Goal: Understand process/instructions: Learn how to perform a task or action

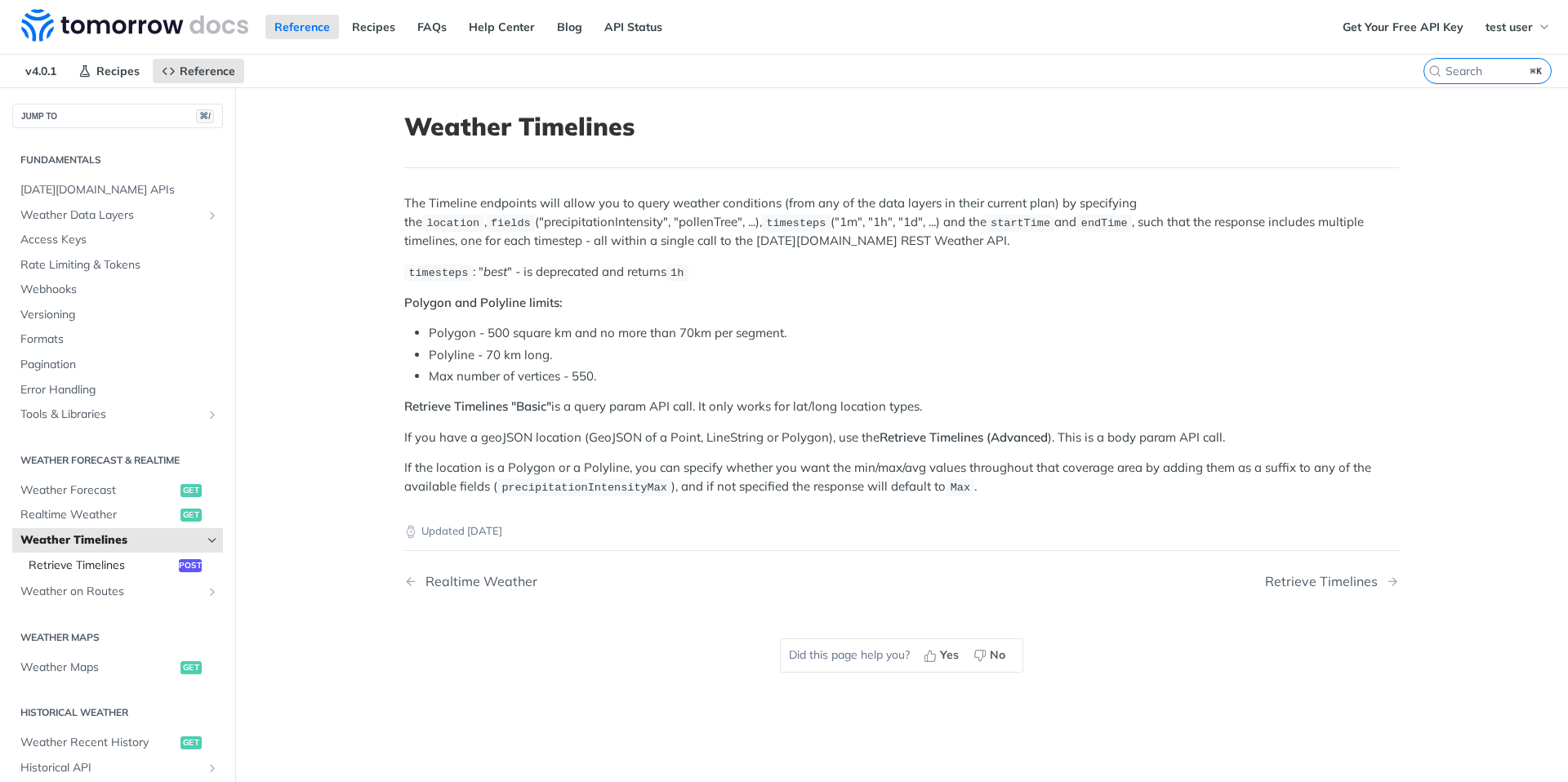
click at [150, 568] on span "Retrieve Timelines" at bounding box center [102, 565] width 146 height 16
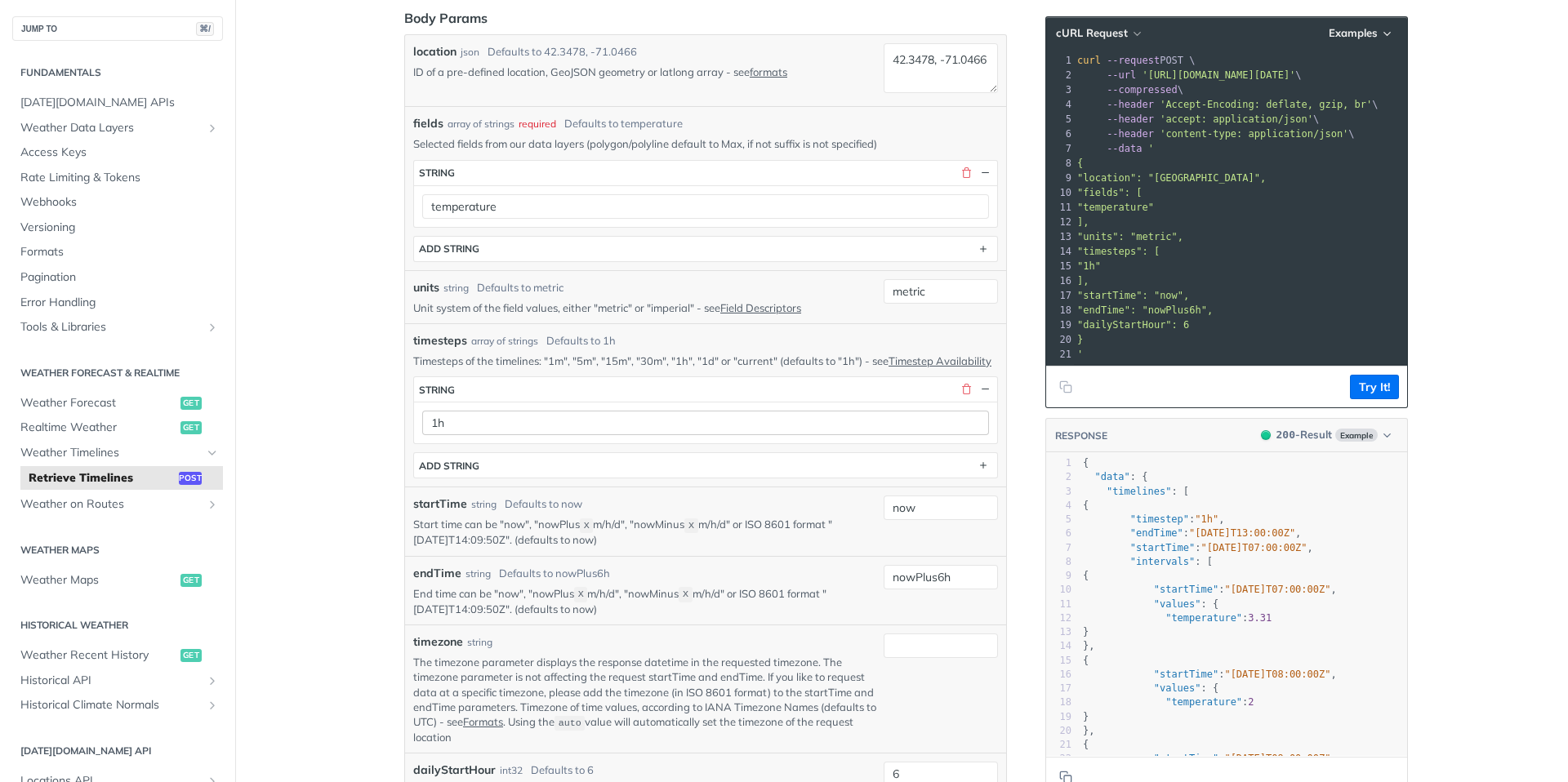
scroll to position [373, 0]
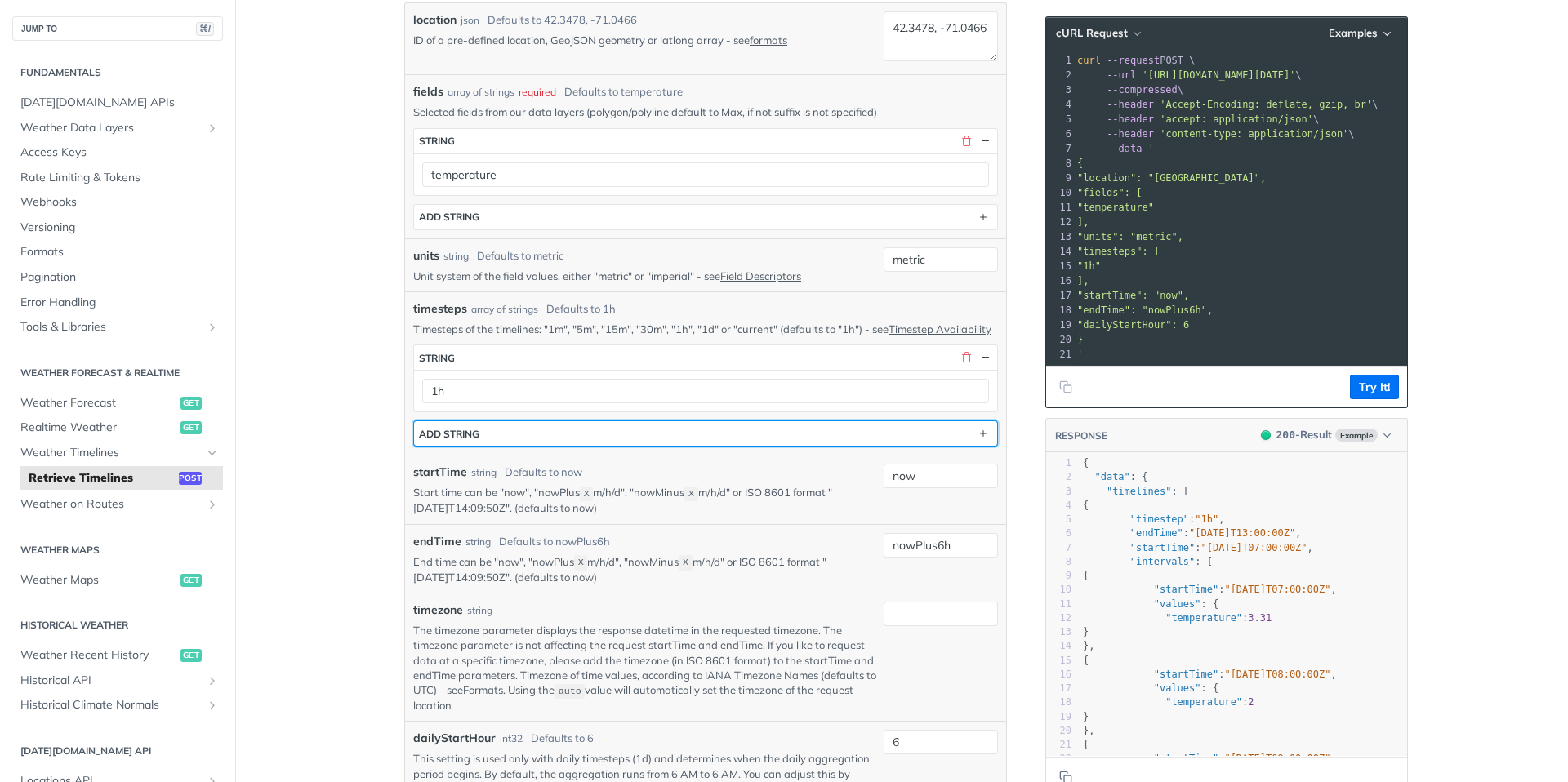
click at [552, 446] on button "ADD string" at bounding box center [706, 434] width 583 height 25
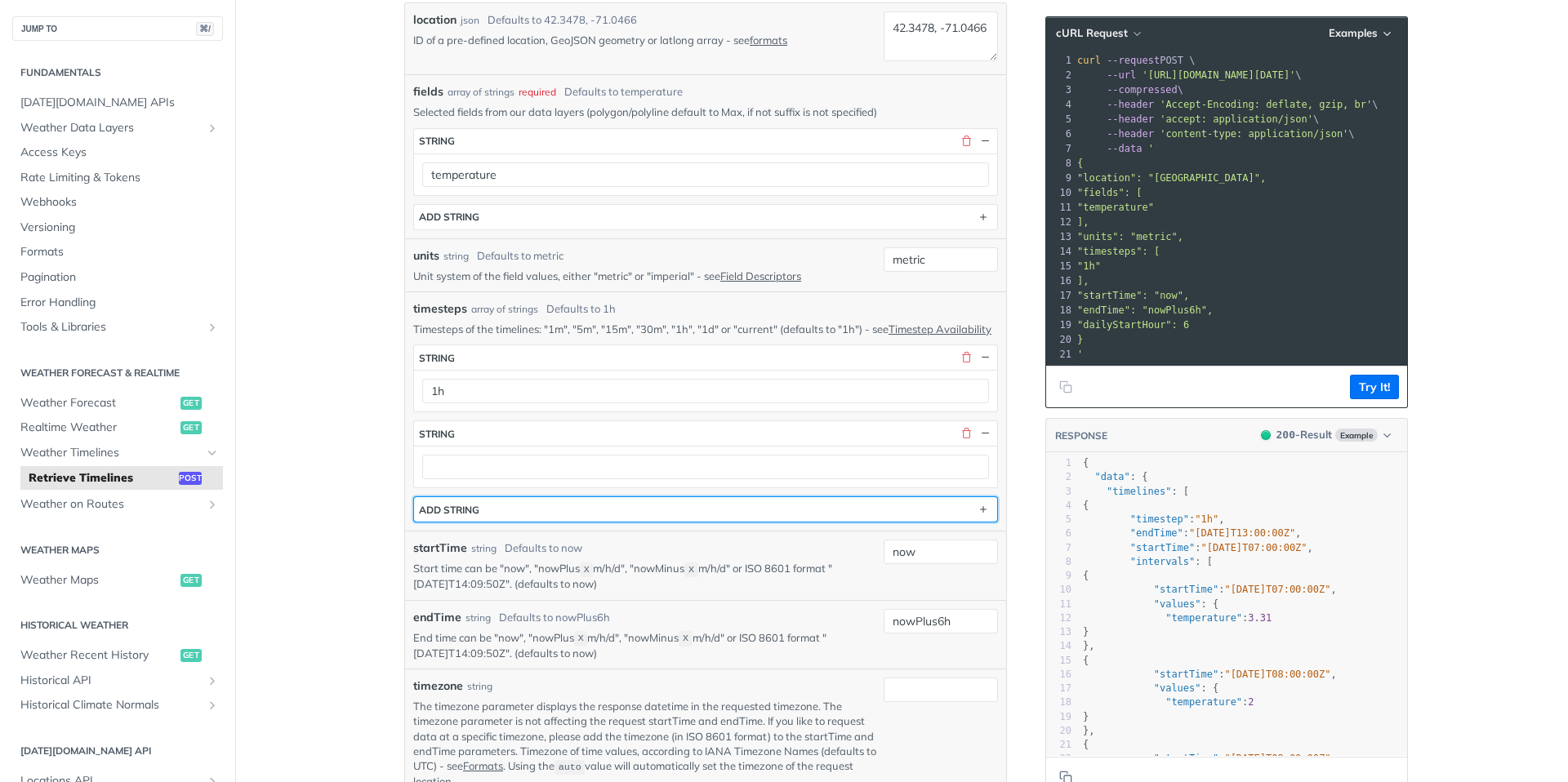
click at [513, 522] on button "ADD string" at bounding box center [706, 509] width 583 height 25
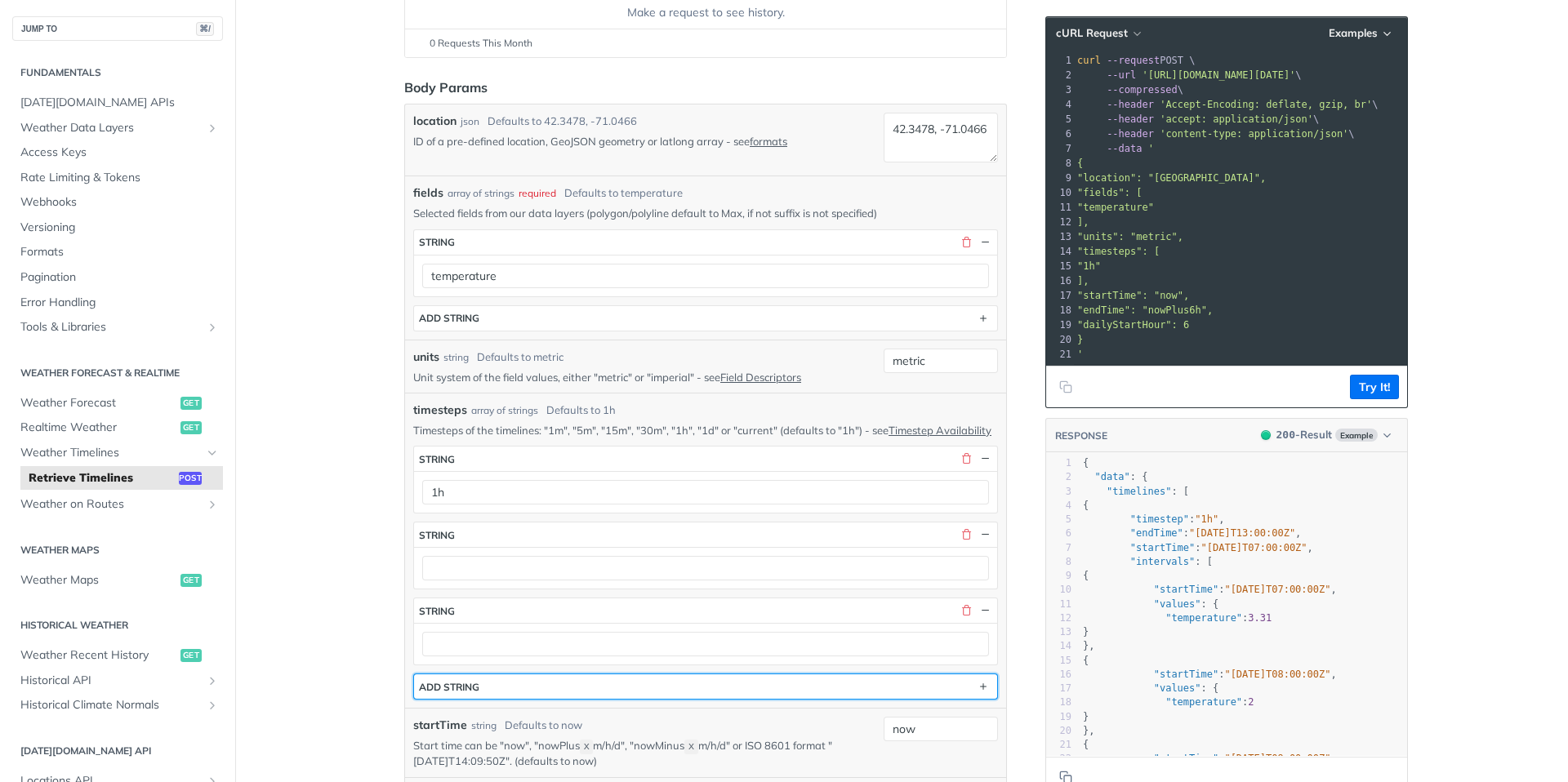
scroll to position [320, 0]
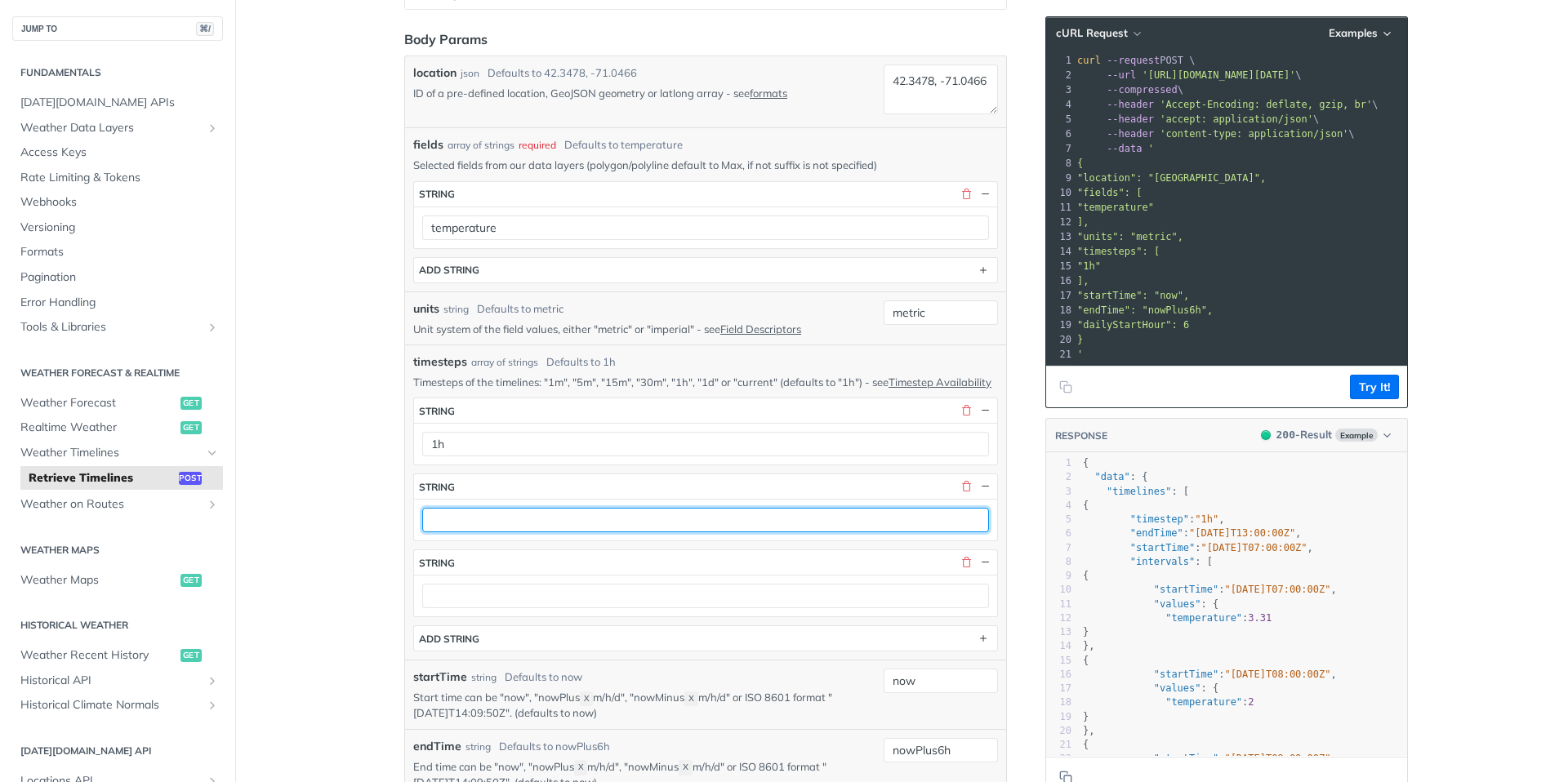
click at [588, 526] on input "text" at bounding box center [705, 520] width 567 height 25
type input "1m"
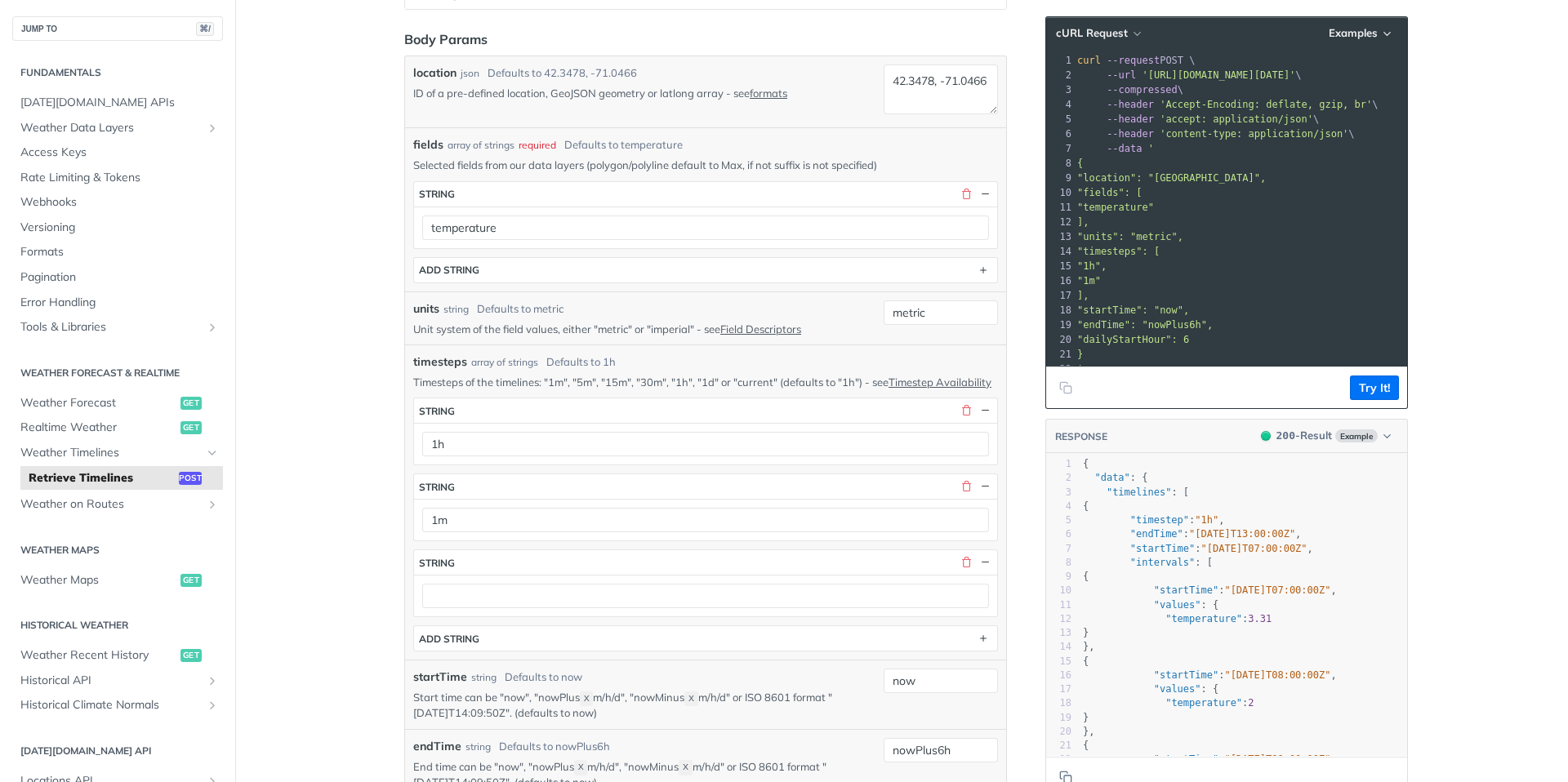
click at [960, 570] on button "button" at bounding box center [965, 562] width 14 height 14
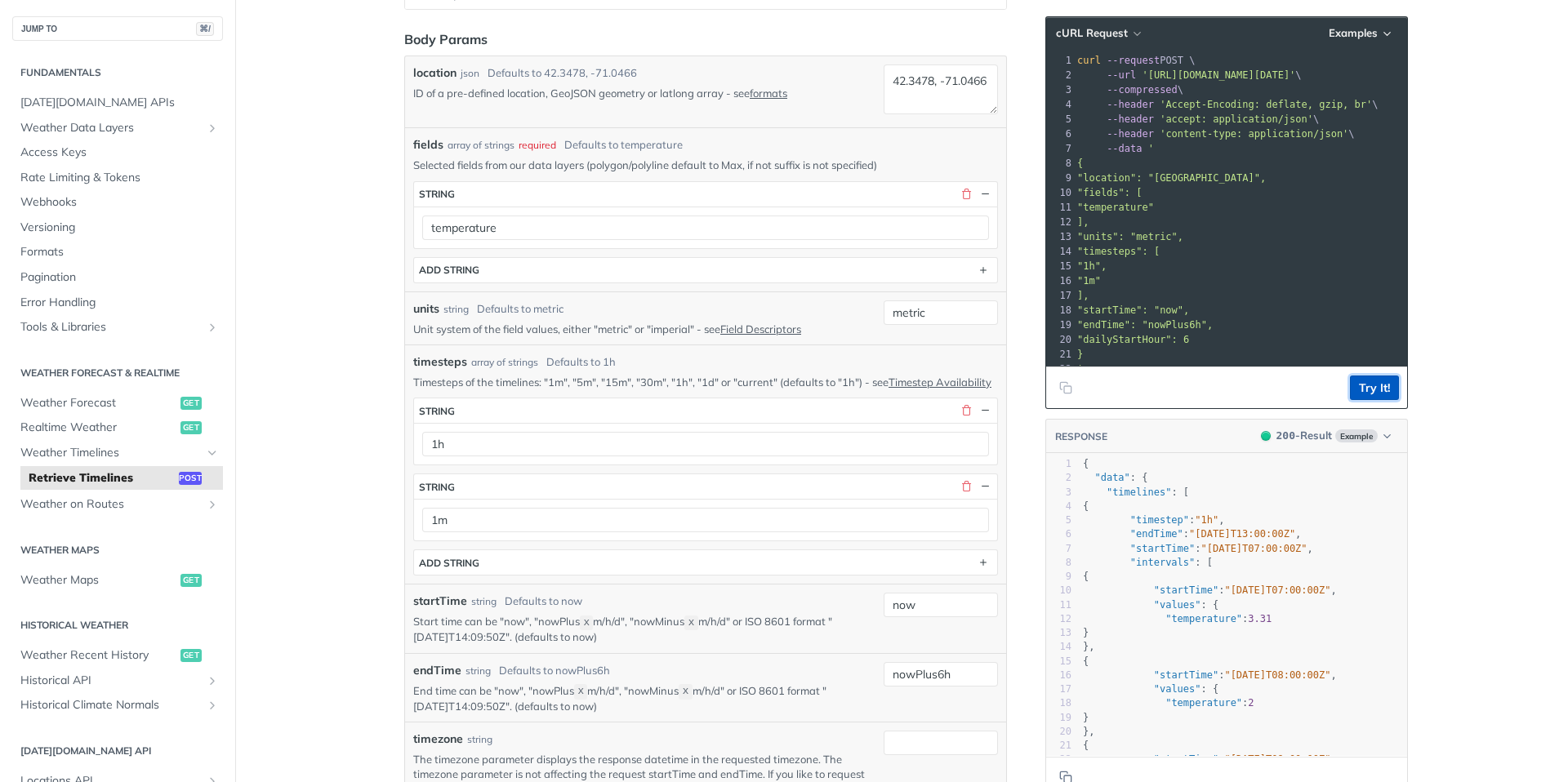
click at [1377, 387] on button "Try It!" at bounding box center [1374, 389] width 49 height 25
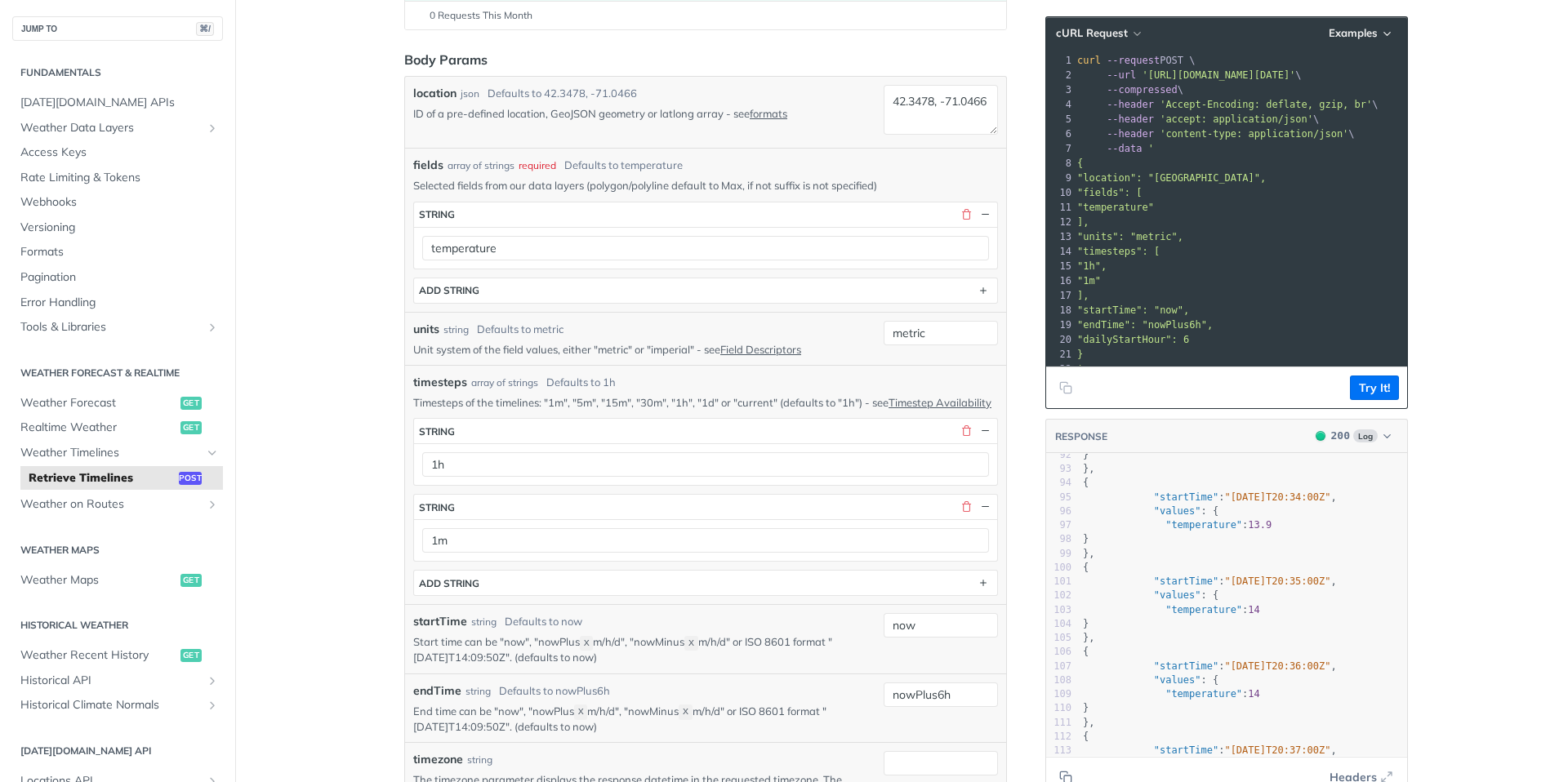
scroll to position [0, 0]
click at [1149, 592] on span ""timestep"" at bounding box center [1159, 591] width 59 height 12
type textarea "imestep": "1m","
drag, startPoint x: 1144, startPoint y: 592, endPoint x: 1302, endPoint y: 592, distance: 158.0
click at [1302, 592] on pre ""timestep" : "1m" ," at bounding box center [1243, 591] width 327 height 13
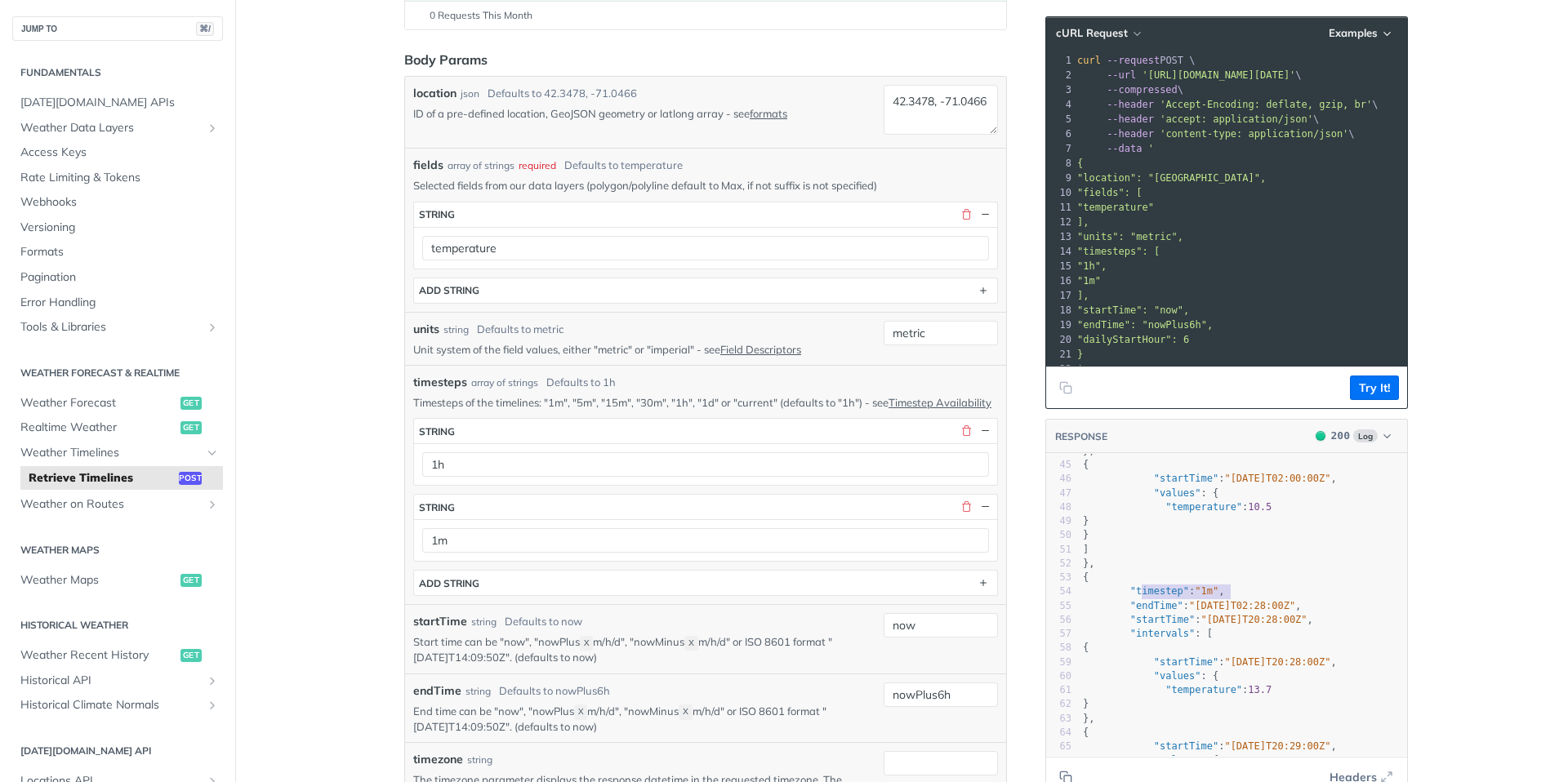
click at [1302, 592] on pre ""timestep" : "1m" ," at bounding box center [1243, 591] width 327 height 13
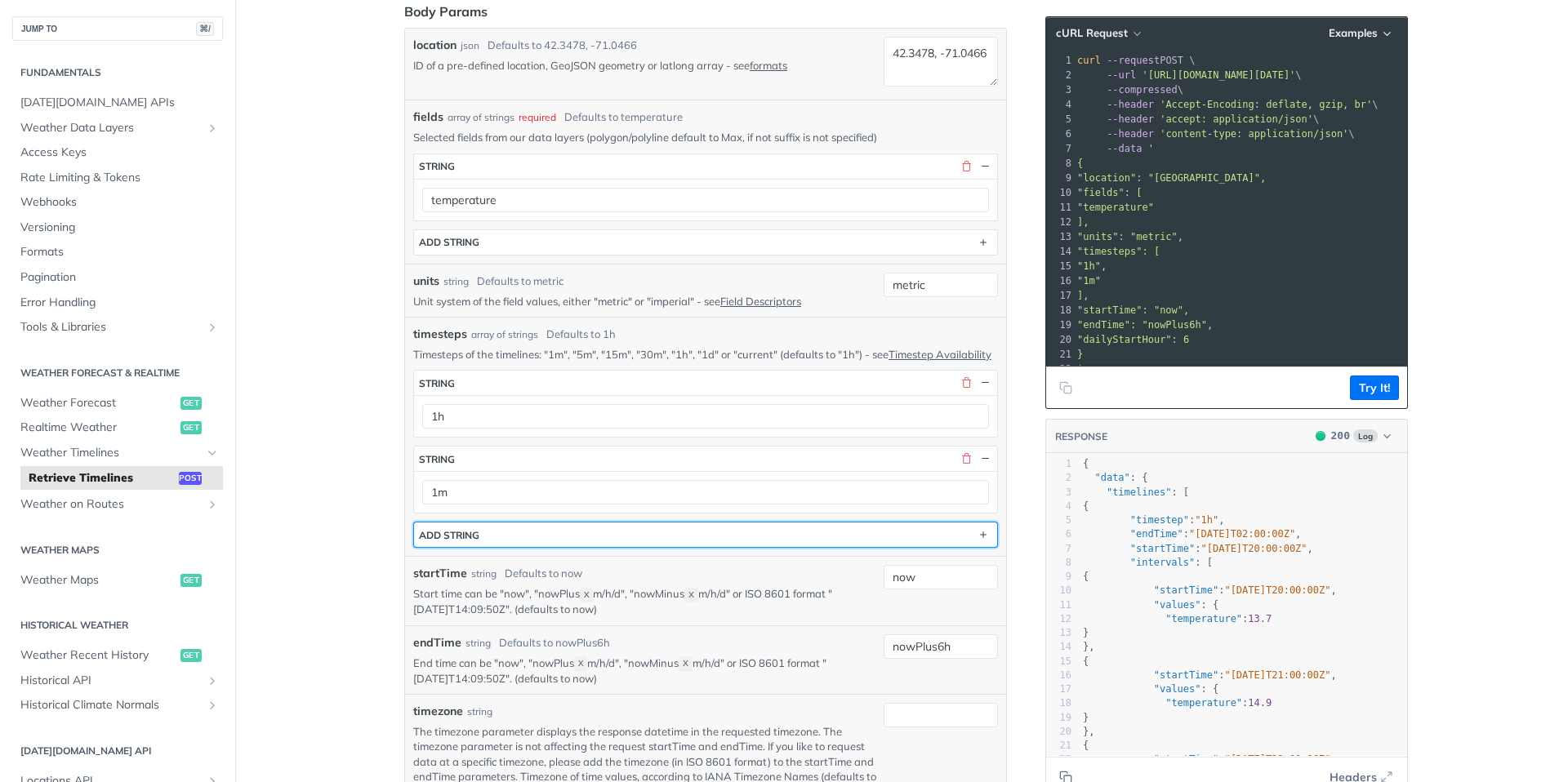
click at [548, 547] on button "ADD string" at bounding box center [706, 535] width 583 height 25
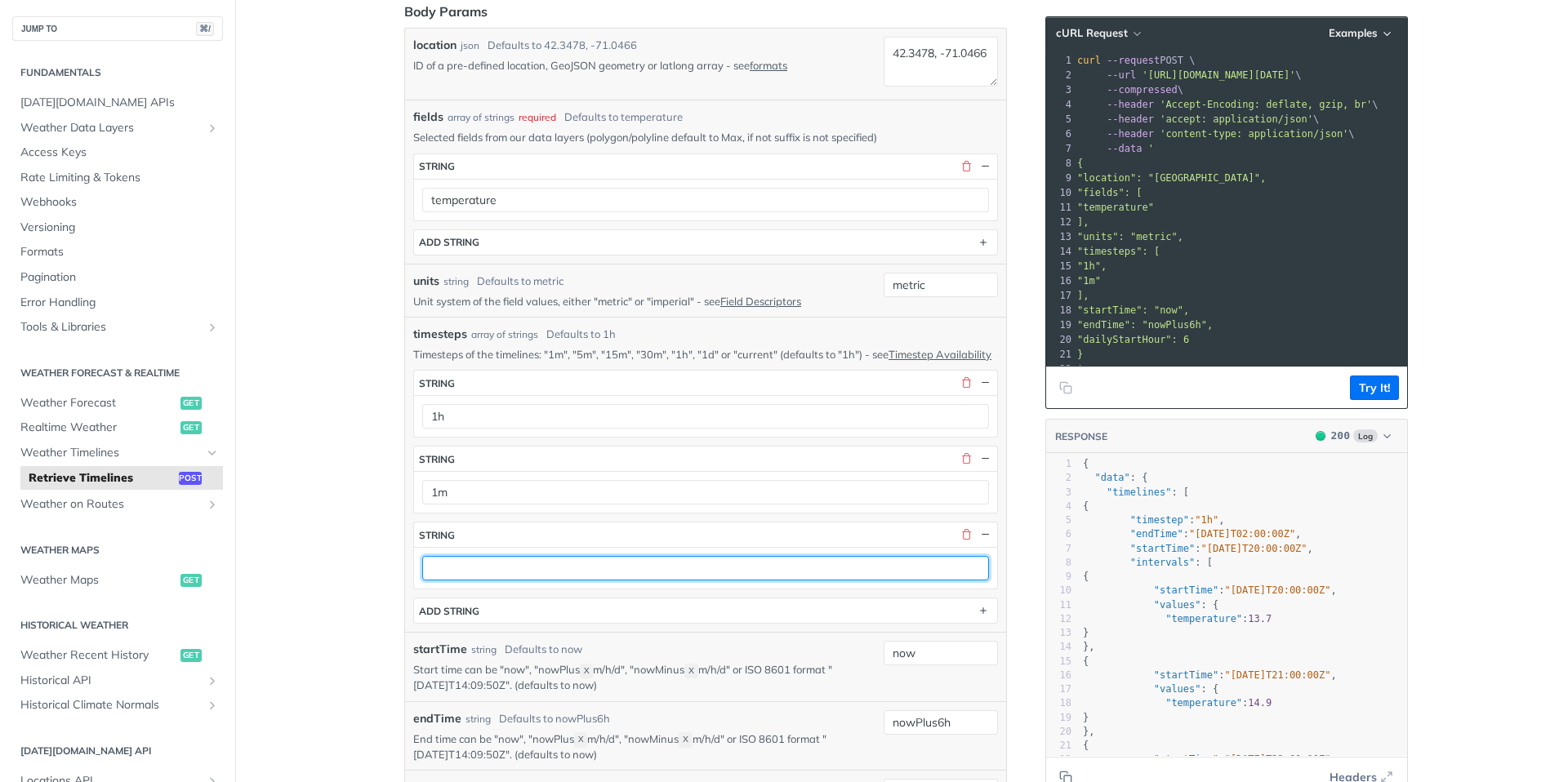
click at [545, 581] on input "text" at bounding box center [705, 569] width 567 height 25
type input "1d"
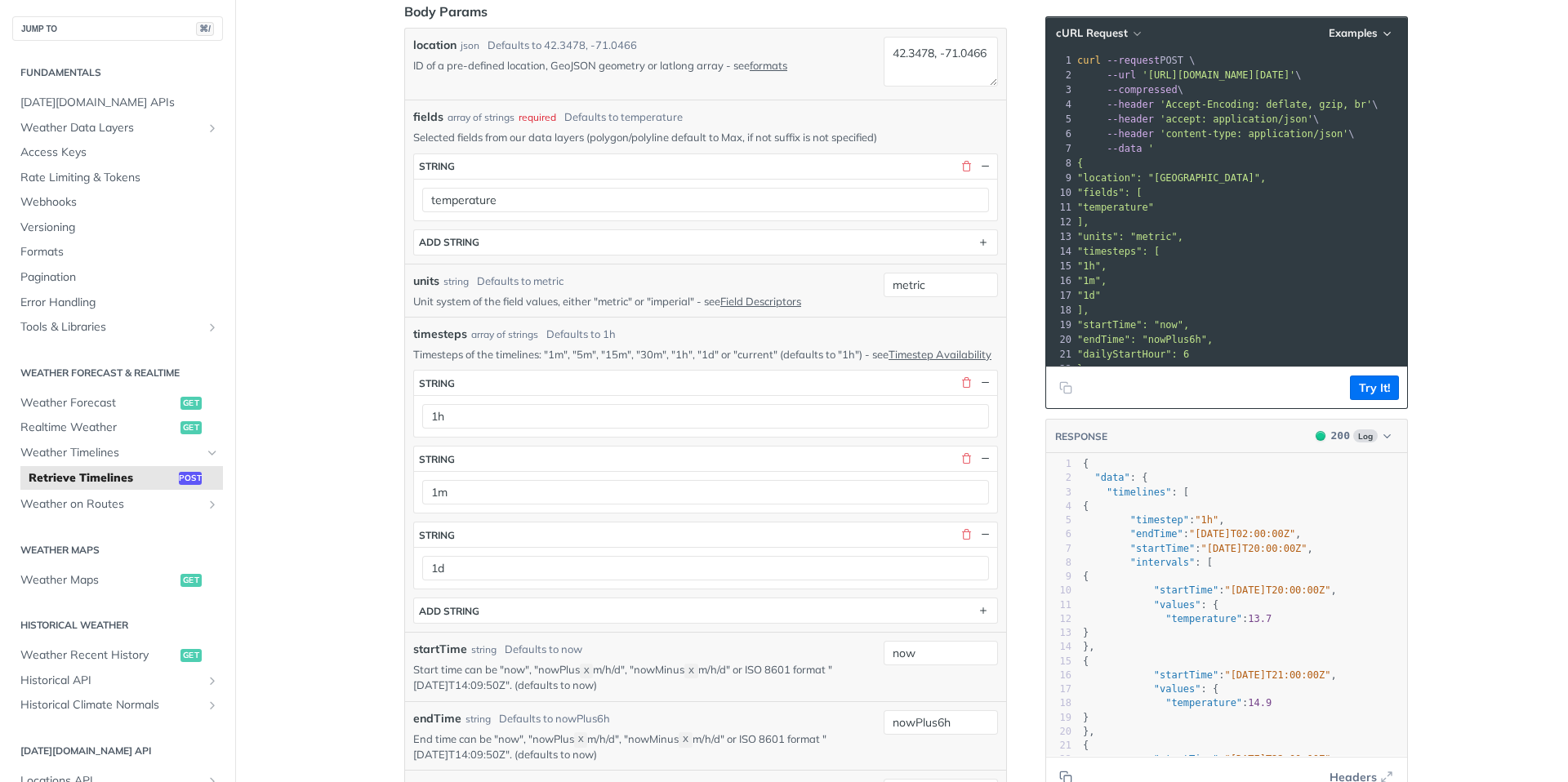
click at [1369, 384] on button "Try It!" at bounding box center [1374, 389] width 49 height 25
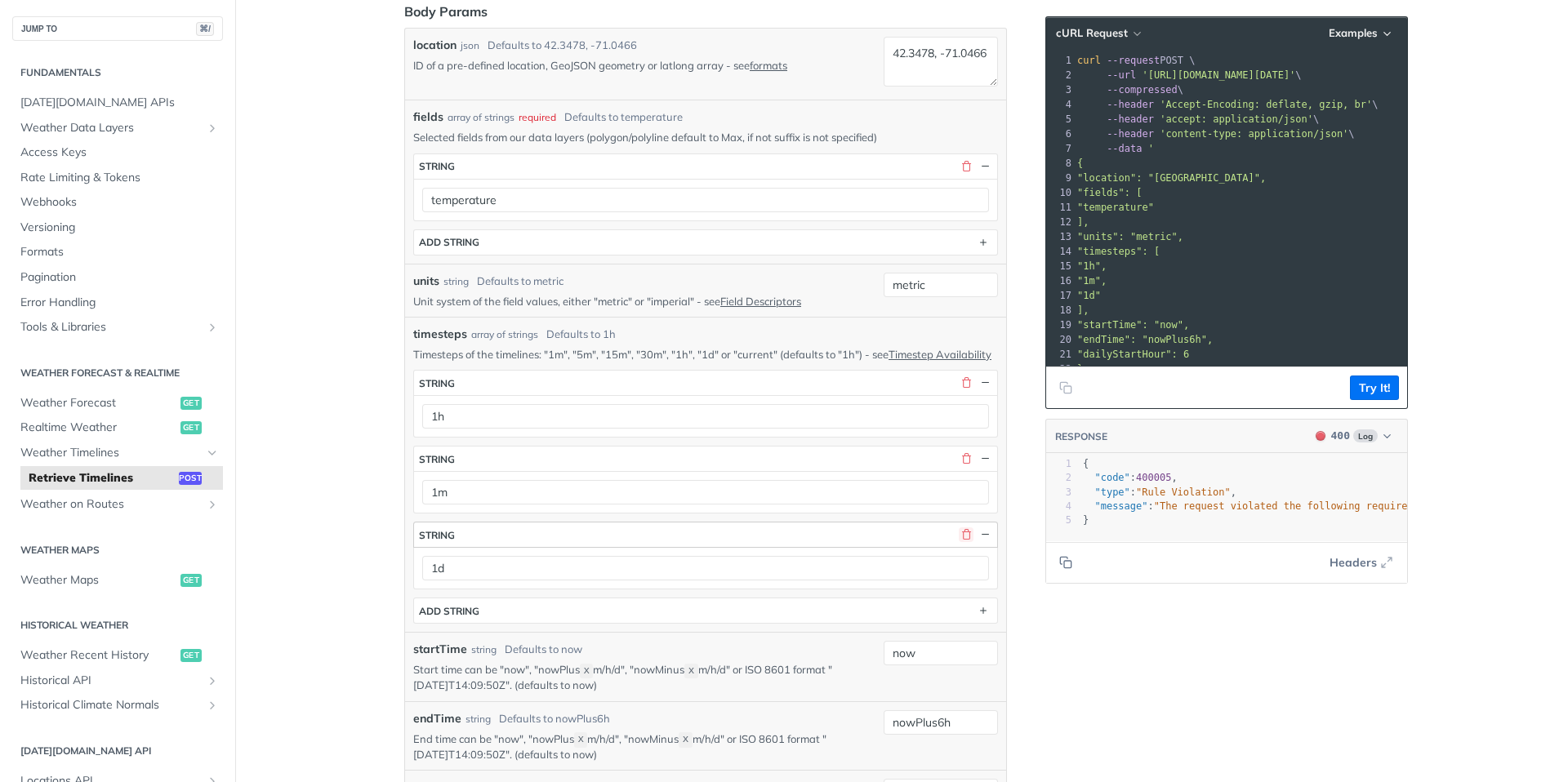
click at [968, 542] on button "button" at bounding box center [965, 534] width 14 height 14
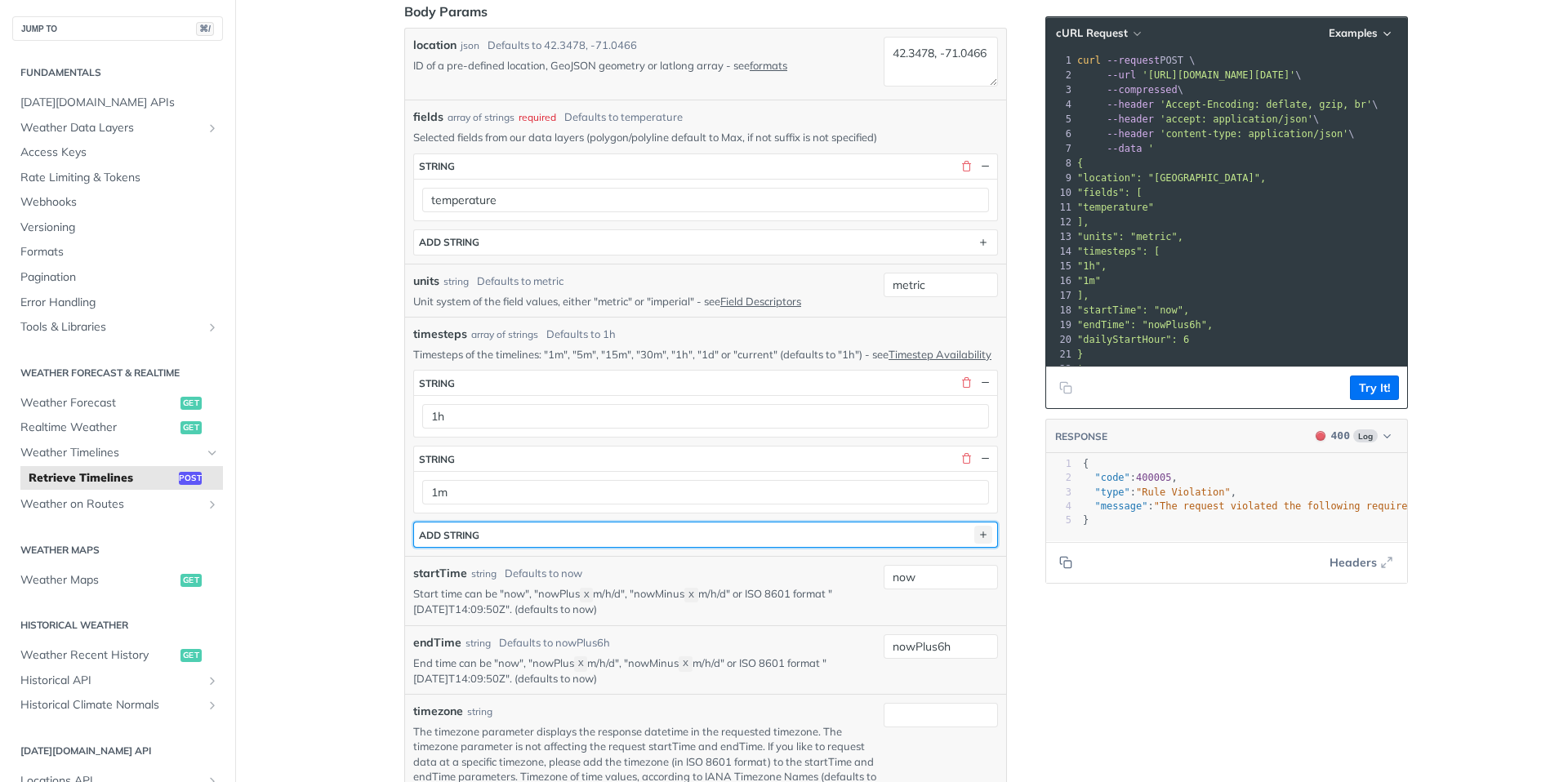
click at [981, 544] on icon "button" at bounding box center [983, 534] width 18 height 18
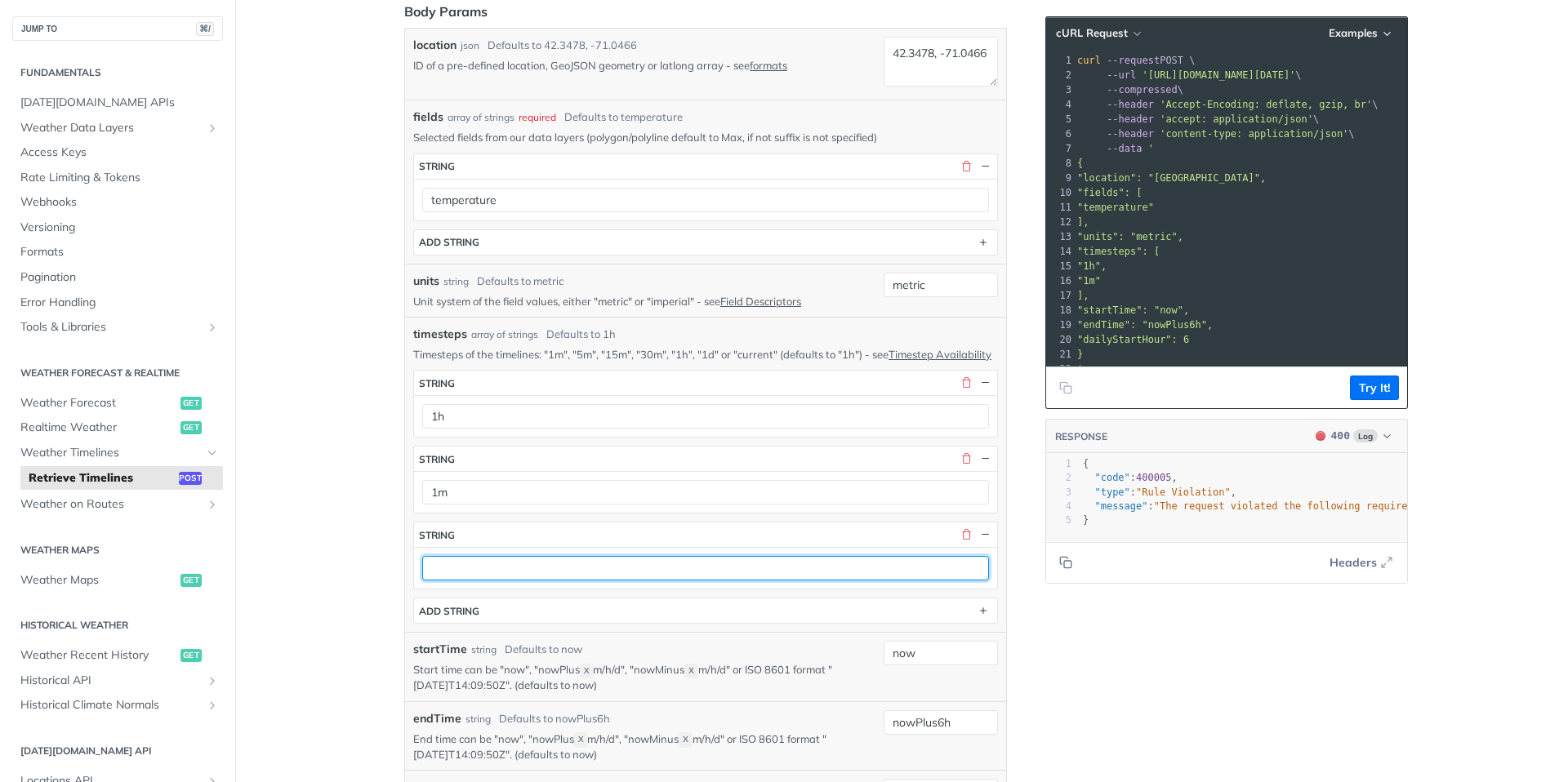
click at [697, 581] on input "text" at bounding box center [705, 569] width 567 height 25
type input "current"
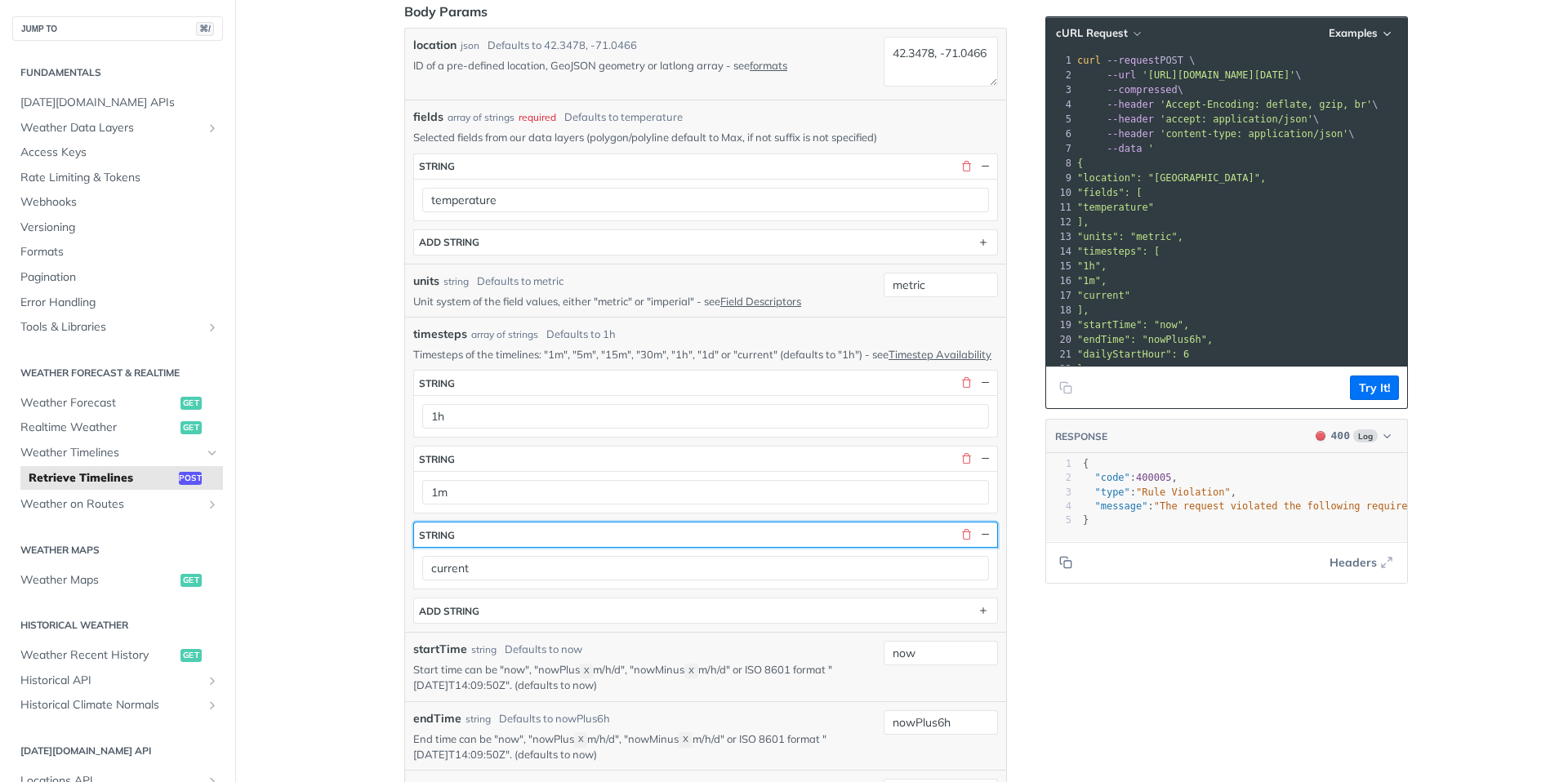
click at [595, 547] on button "string" at bounding box center [706, 535] width 583 height 25
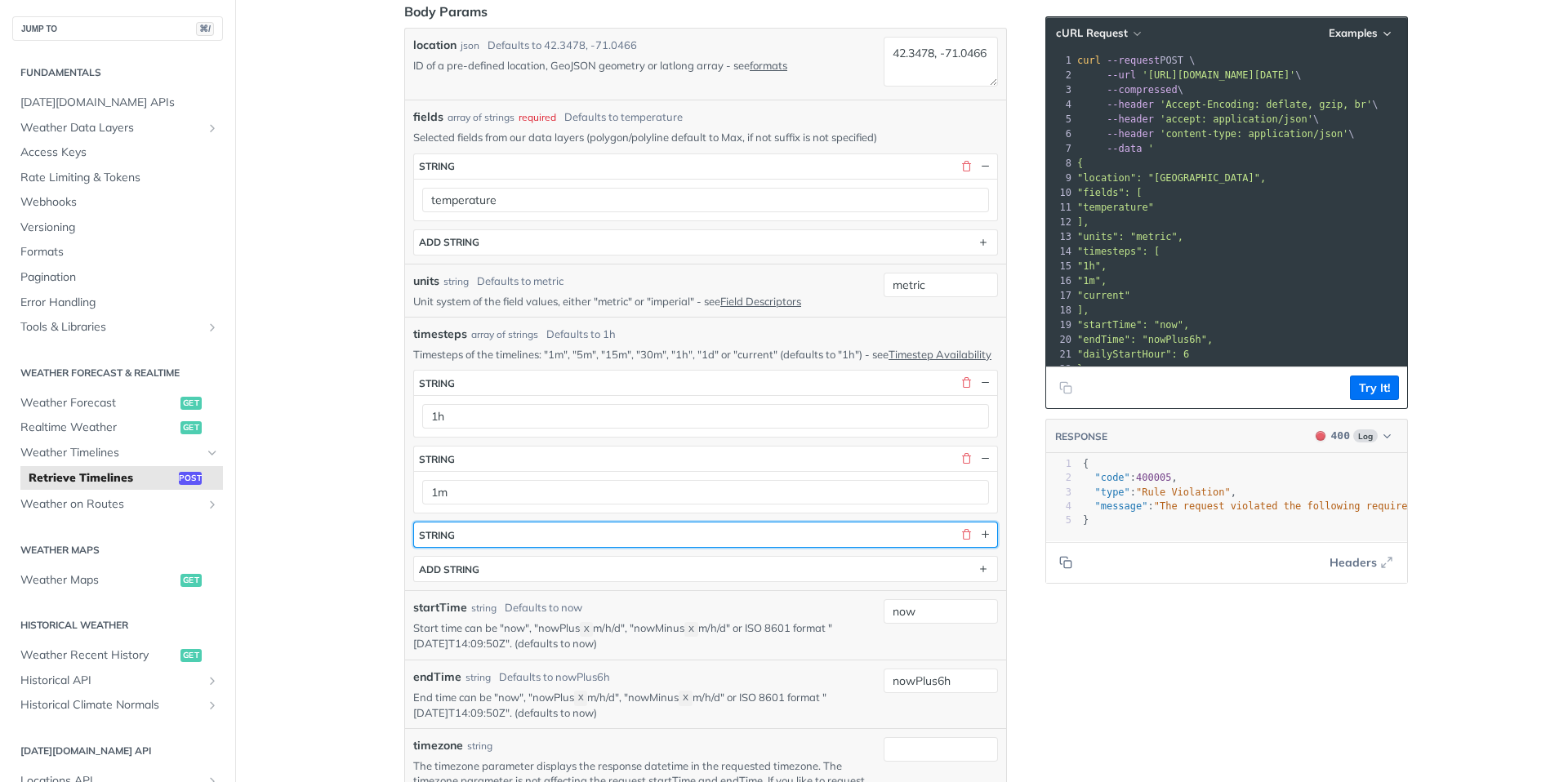
click at [595, 547] on button "string" at bounding box center [706, 535] width 583 height 25
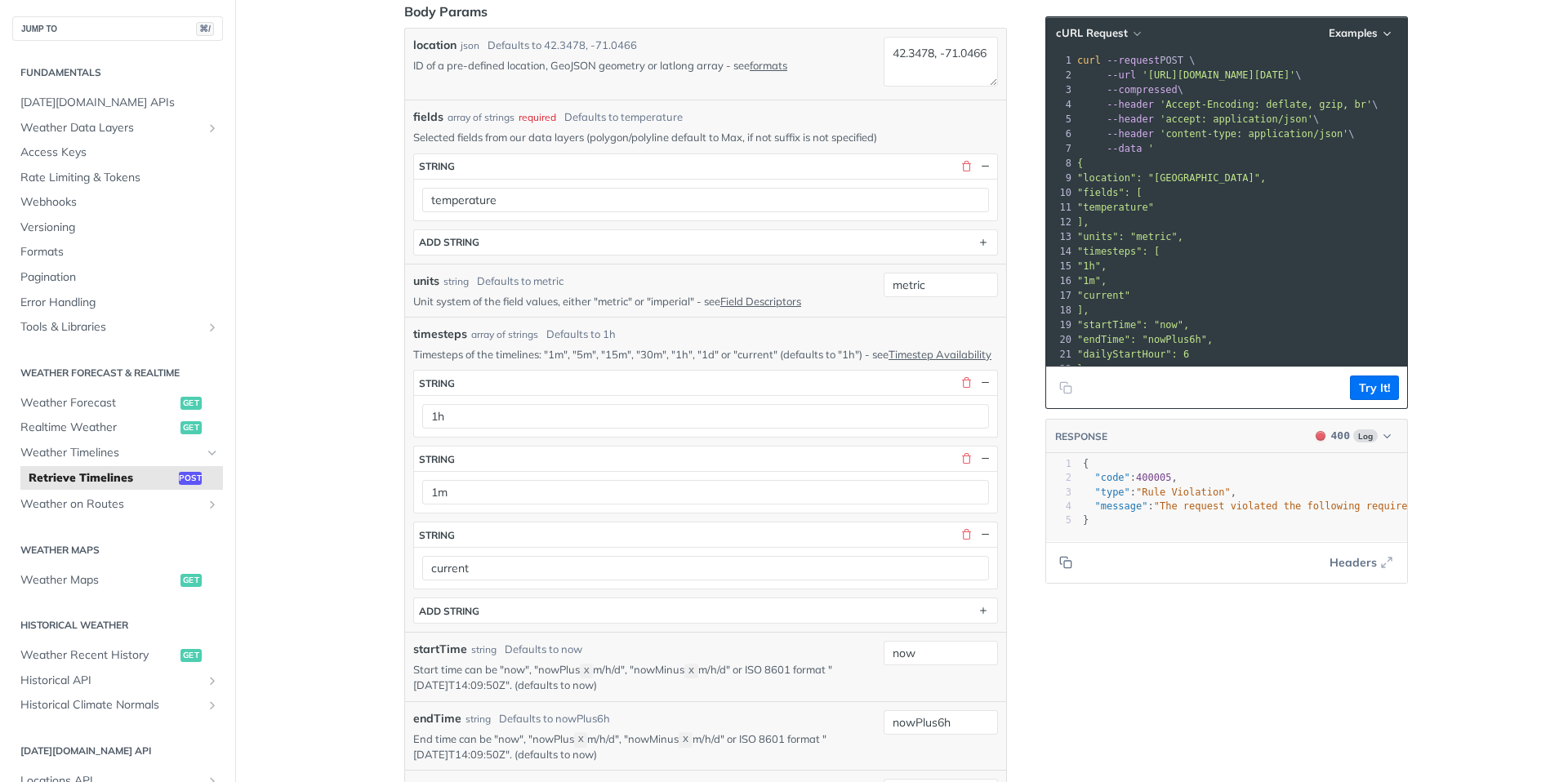
click at [1364, 383] on button "Try It!" at bounding box center [1374, 389] width 49 height 25
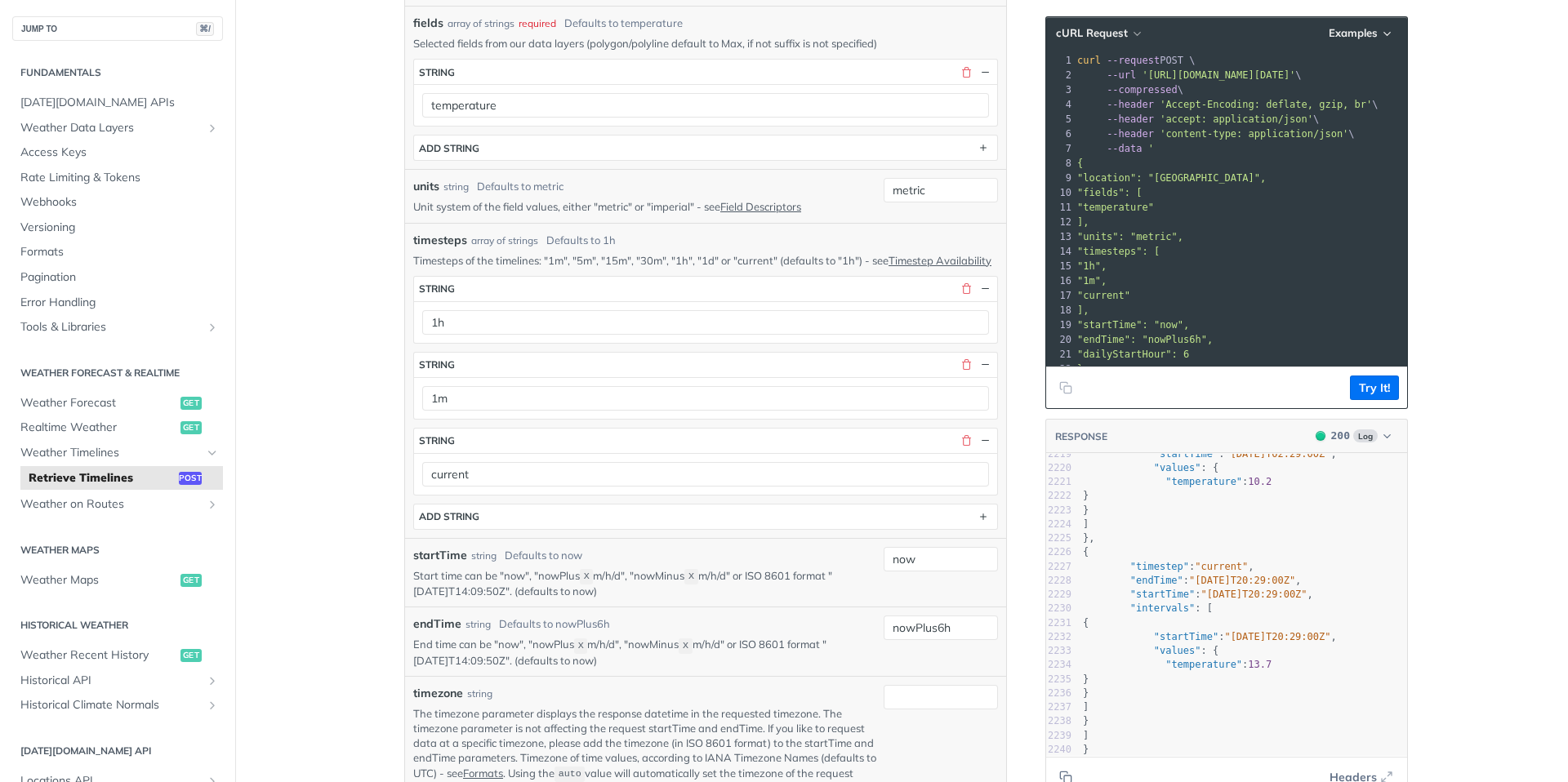
scroll to position [557, 0]
